Goal: Find specific page/section: Find specific page/section

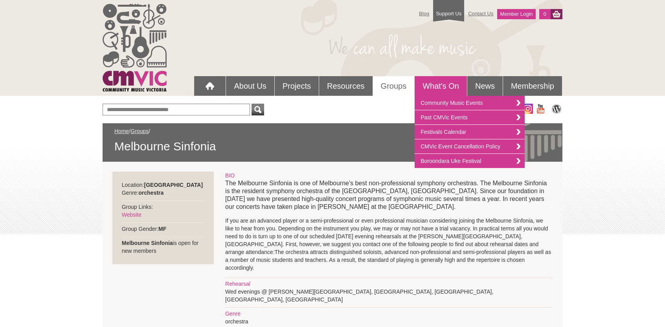
click at [438, 85] on link "What's On" at bounding box center [440, 86] width 52 height 20
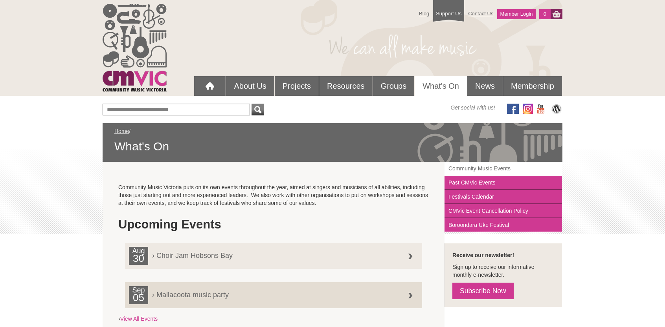
click at [467, 168] on link "Community Music Events" at bounding box center [502, 169] width 117 height 14
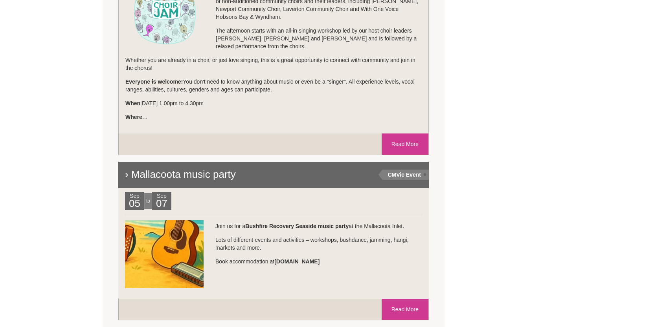
scroll to position [550, 0]
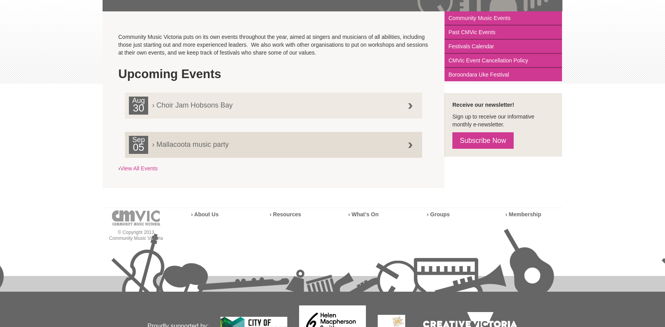
scroll to position [123, 0]
